Goal: Information Seeking & Learning: Learn about a topic

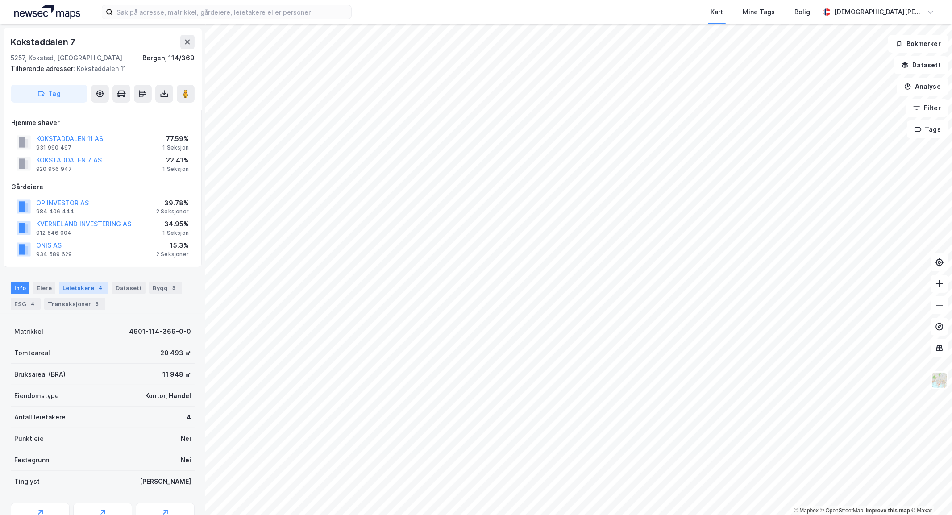
click at [76, 287] on div "Leietakere 4" at bounding box center [84, 288] width 50 height 12
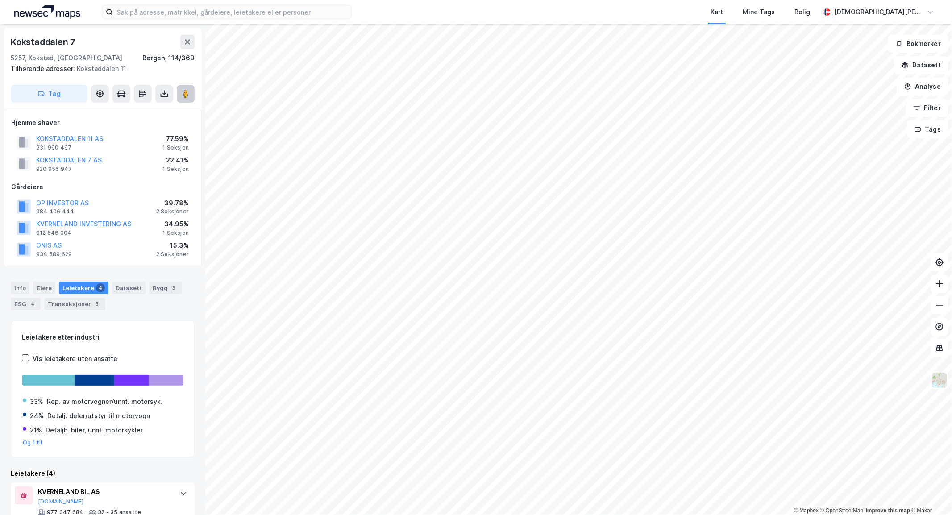
click at [188, 93] on image at bounding box center [185, 93] width 5 height 9
click at [162, 289] on div "Bygg 3" at bounding box center [165, 288] width 33 height 12
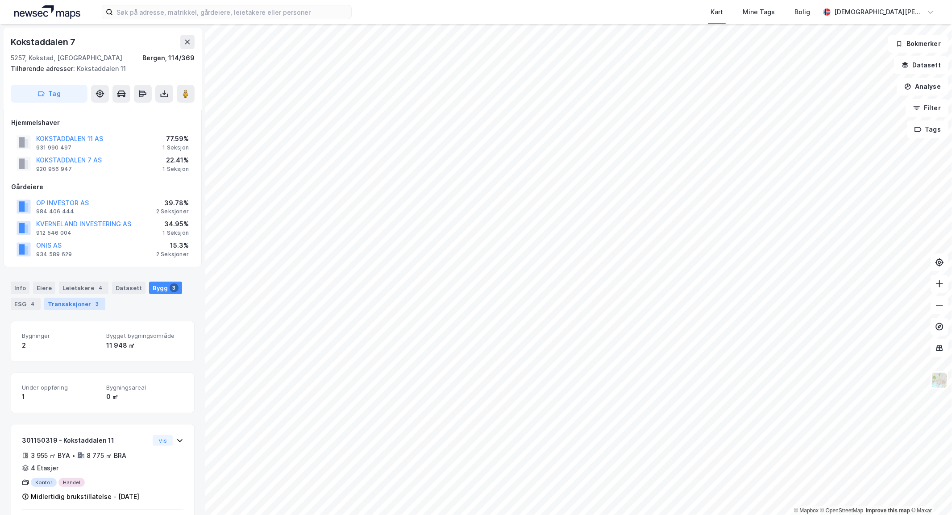
click at [60, 304] on div "Transaksjoner 3" at bounding box center [74, 304] width 61 height 12
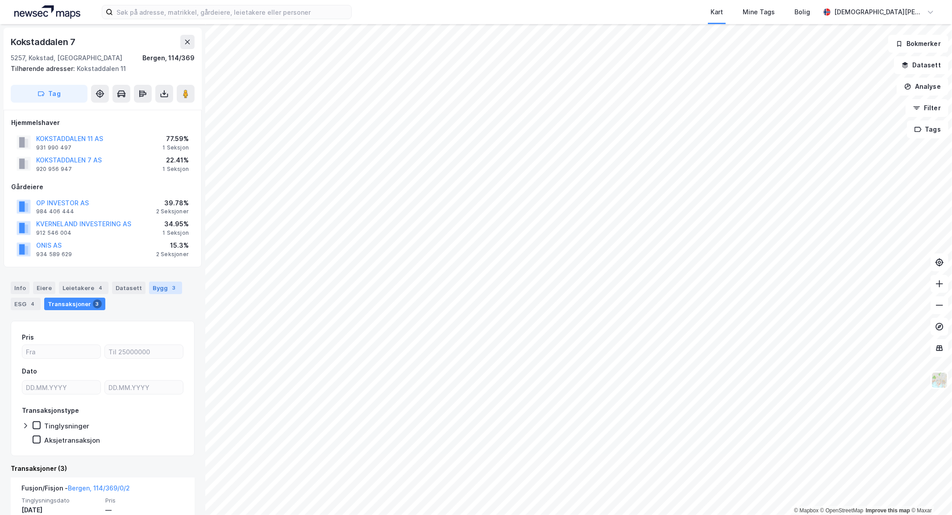
click at [153, 288] on div "Bygg 3" at bounding box center [165, 288] width 33 height 12
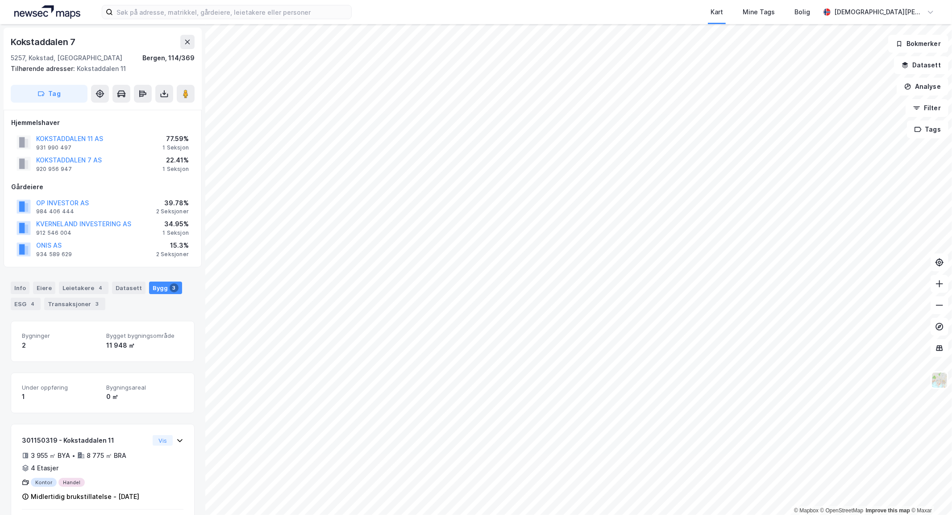
scroll to position [83, 0]
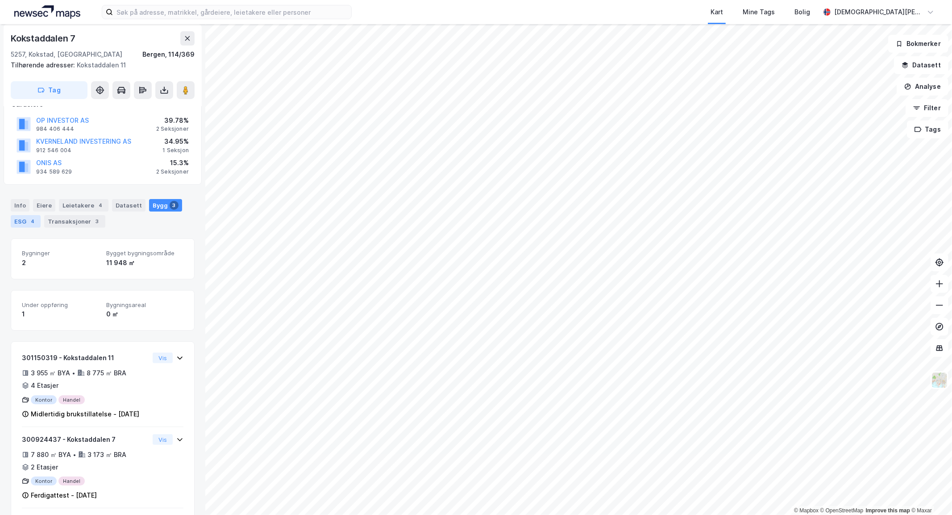
click at [14, 224] on div "ESG 4" at bounding box center [26, 221] width 30 height 12
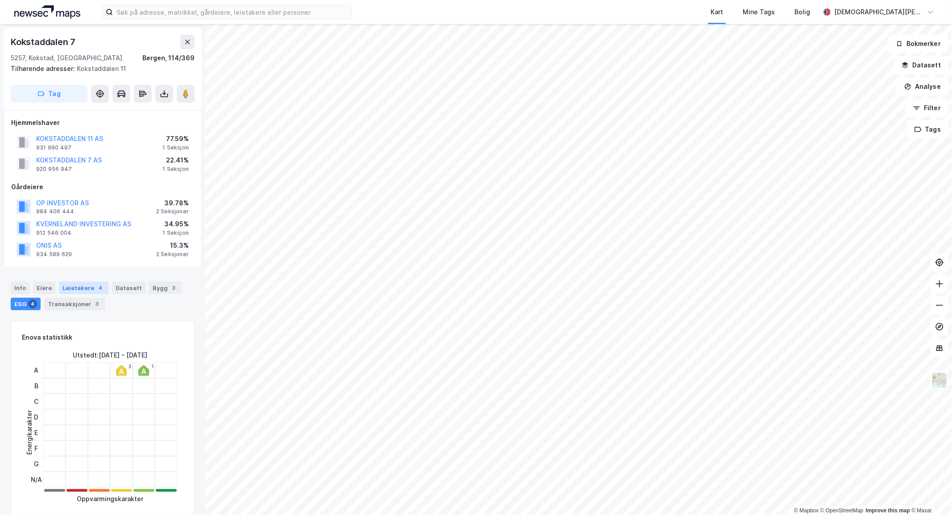
click at [82, 289] on div "Leietakere 4" at bounding box center [84, 288] width 50 height 12
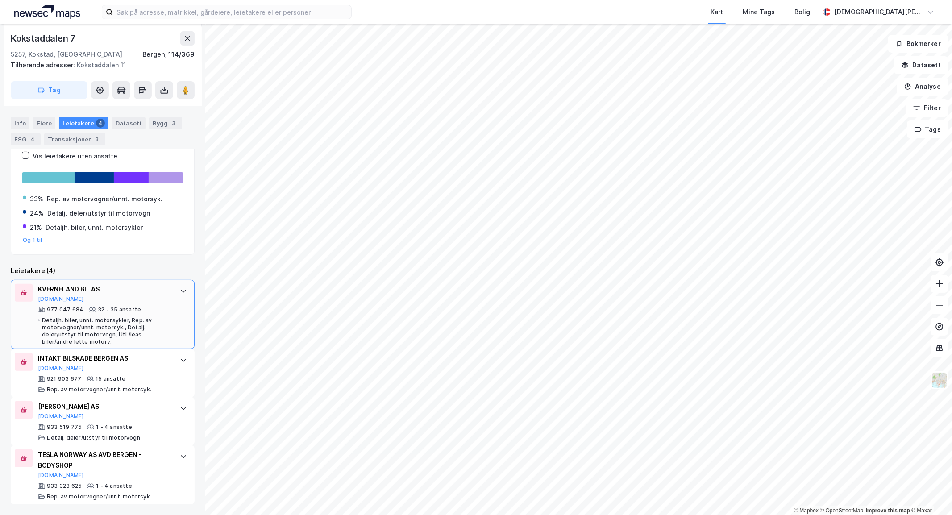
click at [144, 306] on div "977 047 684 32 - 35 ansatte Detaljh. biler, unnt. motorsykler, Rep. av motorvog…" at bounding box center [104, 325] width 133 height 39
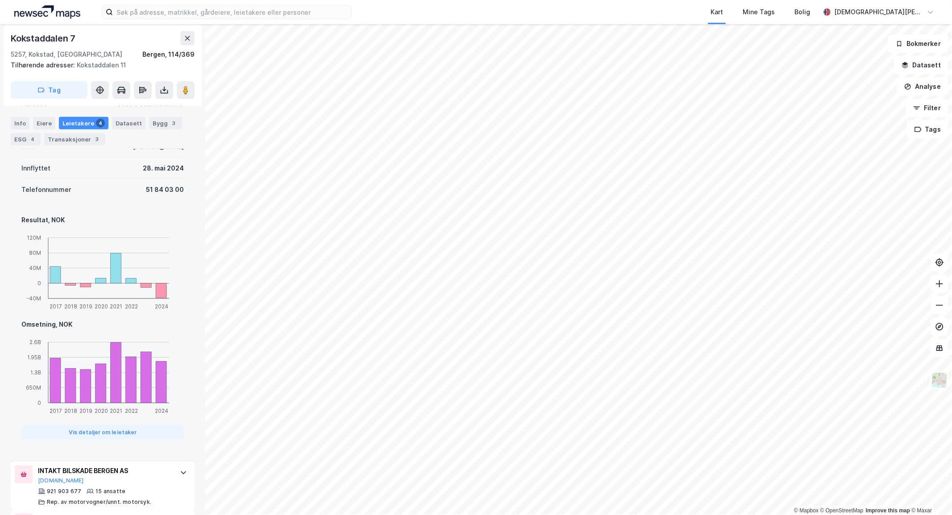
scroll to position [660, 0]
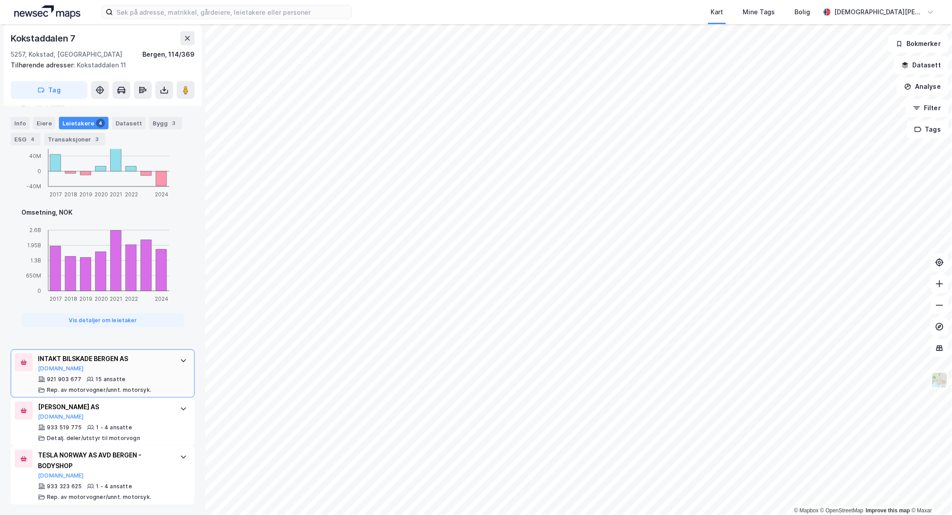
click at [143, 380] on div "921 903 677 15 ansatte Rep. av motorvogner/unnt. motorsyk." at bounding box center [104, 385] width 133 height 18
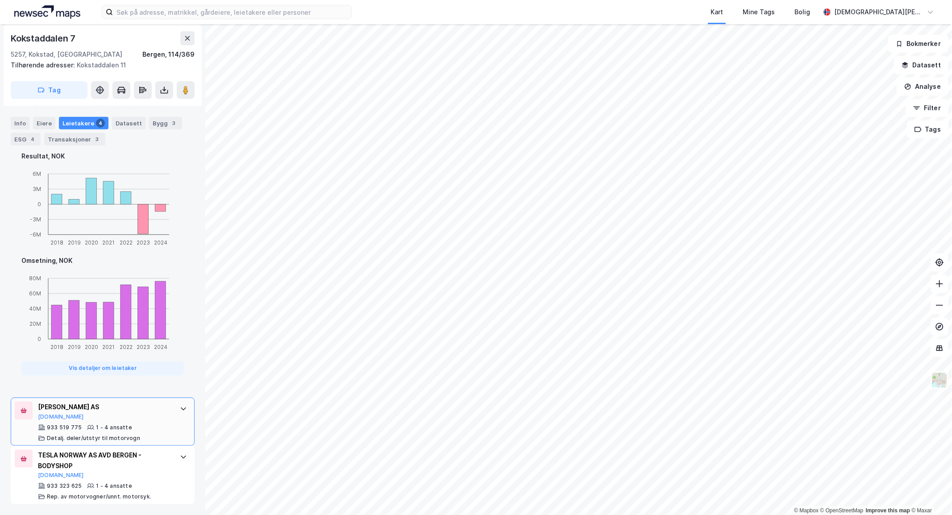
click at [164, 405] on div "[PERSON_NAME] AS [DOMAIN_NAME] 933 519 775 1 - 4 ansatte [PERSON_NAME]. deler/u…" at bounding box center [103, 422] width 184 height 48
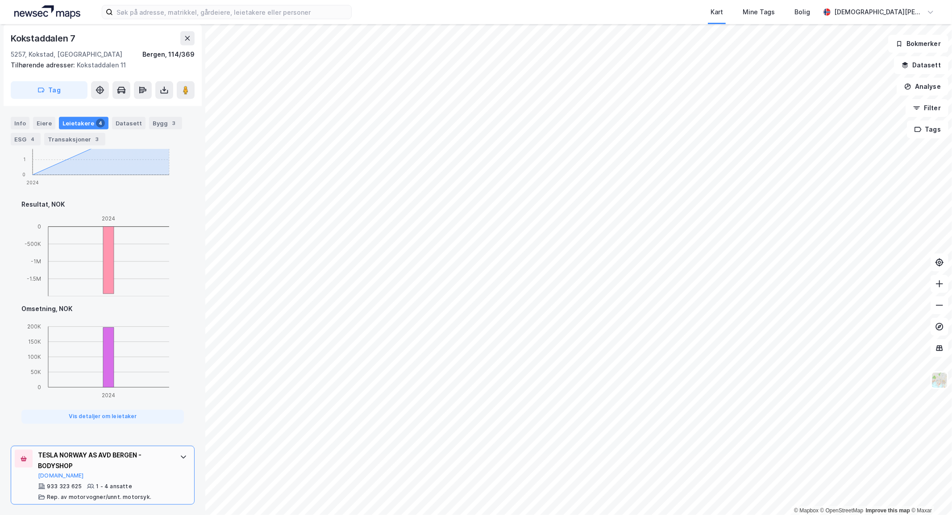
click at [149, 453] on div "TESLA NORWAY AS AVD BERGEN - BODYSHOP" at bounding box center [104, 460] width 133 height 21
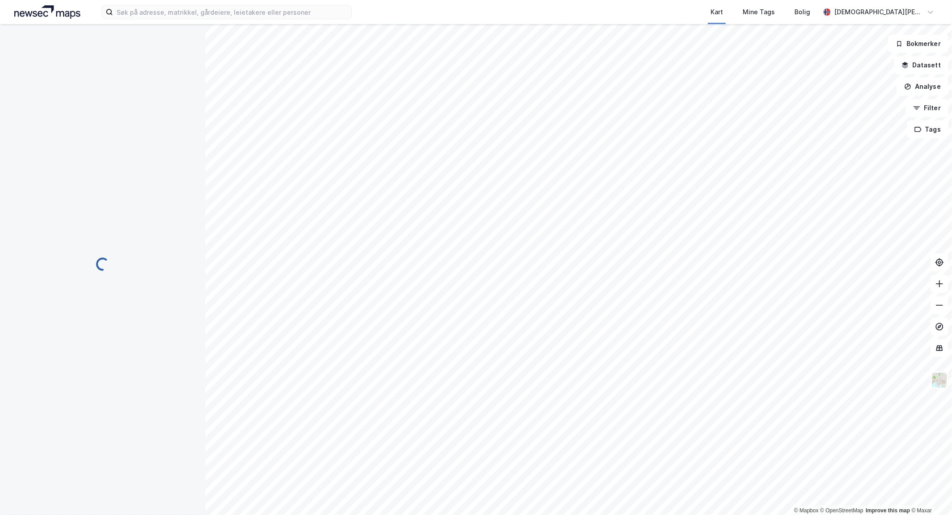
scroll to position [0, 0]
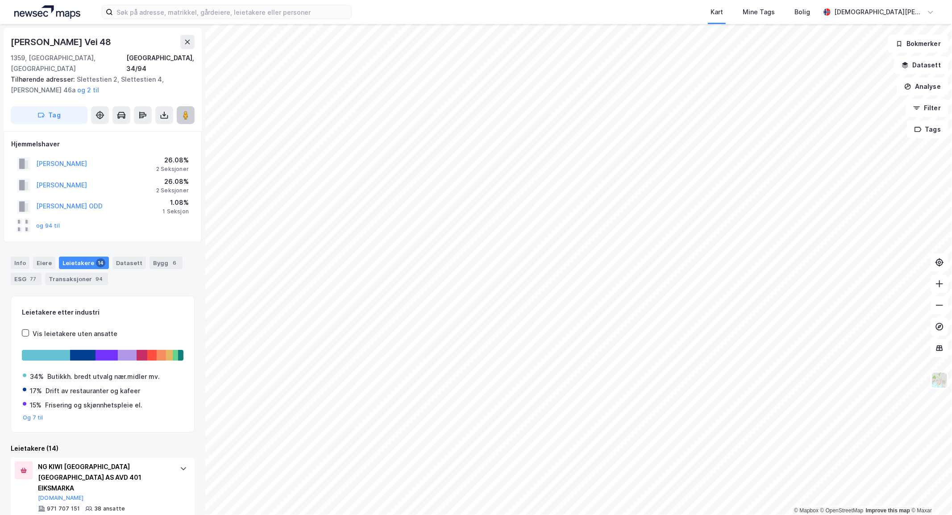
click at [182, 111] on icon at bounding box center [185, 115] width 9 height 9
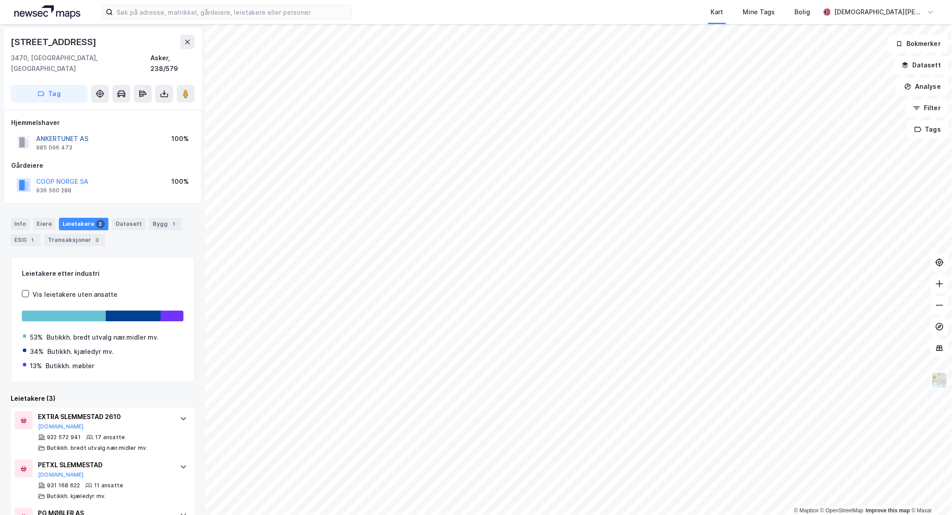
click at [0, 0] on button "ANKERTUNET AS" at bounding box center [0, 0] width 0 height 0
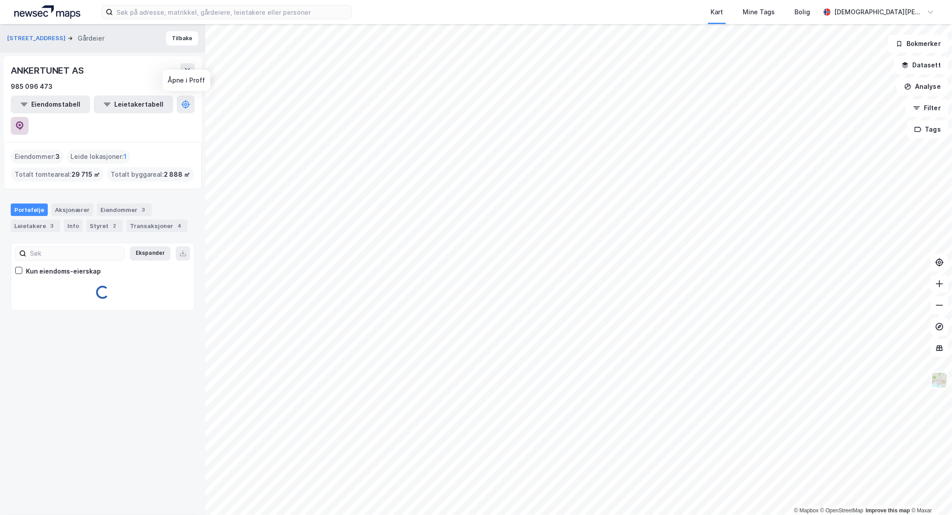
click at [24, 121] on icon at bounding box center [19, 125] width 9 height 9
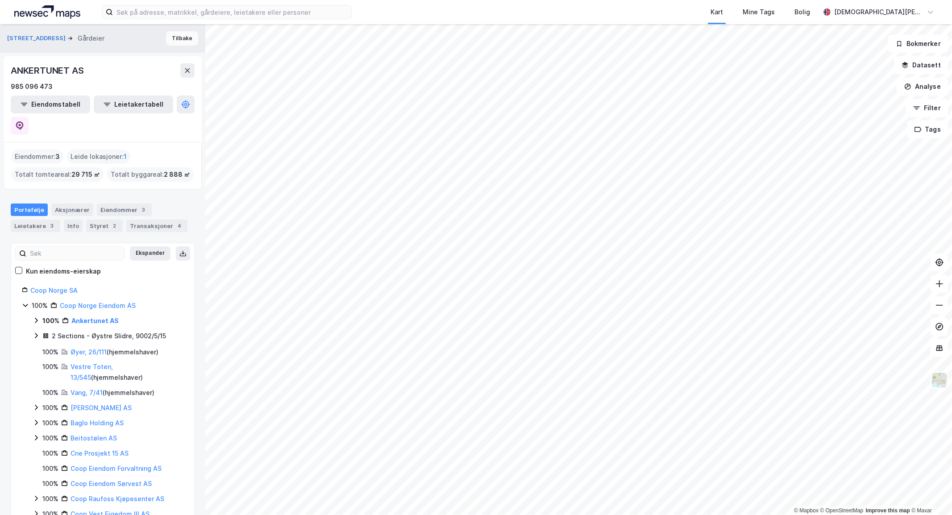
click at [180, 42] on button "Tilbake" at bounding box center [182, 38] width 32 height 14
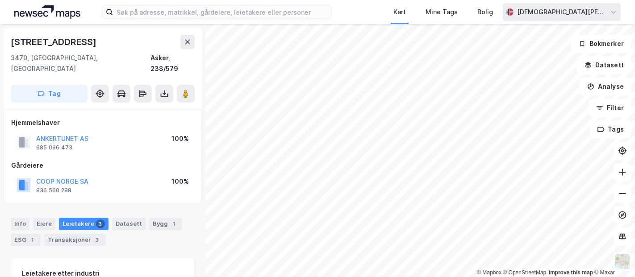
click at [607, 11] on div "[DEMOGRAPHIC_DATA][PERSON_NAME]" at bounding box center [562, 12] width 118 height 18
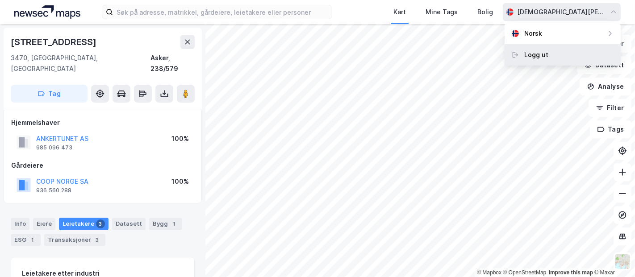
click at [549, 59] on div "Logg ut" at bounding box center [562, 54] width 116 height 21
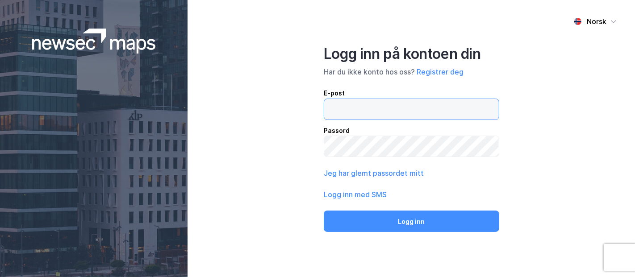
type input "[EMAIL_ADDRESS][DOMAIN_NAME]"
click at [583, 156] on div "Norsk Logg inn på kontoen din Har du ikke konto hos oss? Registrer deg E-post […" at bounding box center [410, 138] width 447 height 277
